Goal: Information Seeking & Learning: Find specific fact

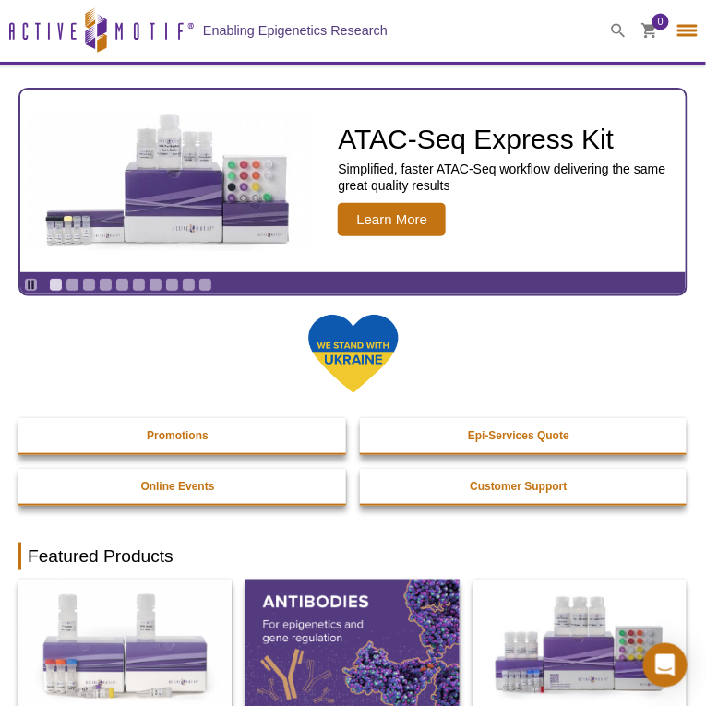
click at [0, 0] on input "search" at bounding box center [0, 0] width 0 height 0
type input "91455"
click at [0, 0] on button "Search" at bounding box center [0, 0] width 0 height 0
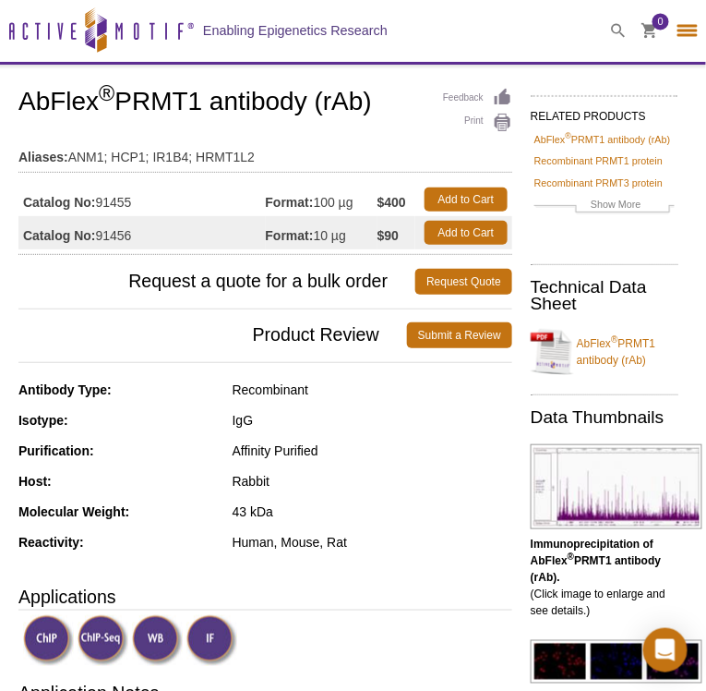
click at [0, 0] on input "search" at bounding box center [0, 0] width 0 height 0
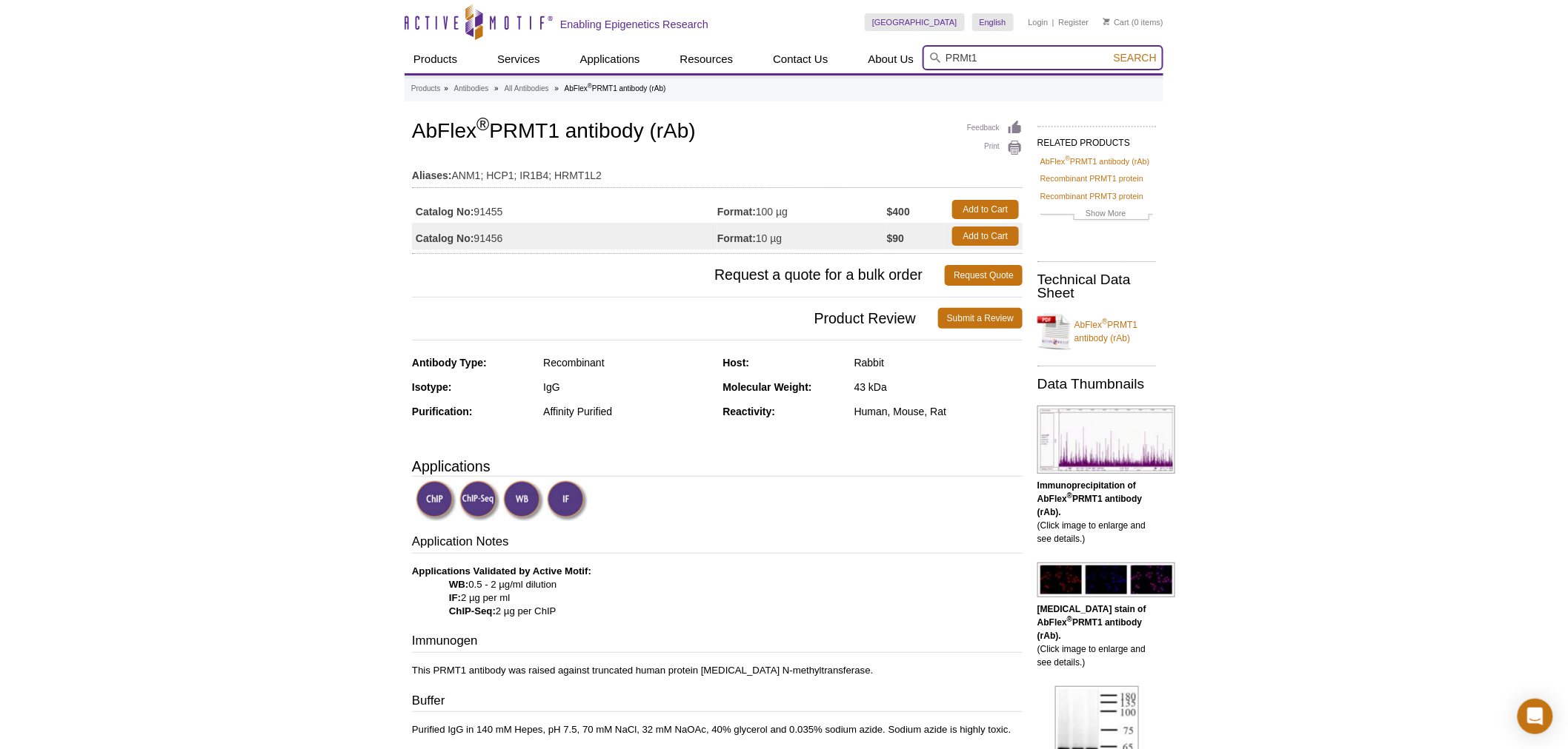
type input "PRMt1"
click at [566, 51] on button "Search" at bounding box center [1135, 58] width 52 height 14
